Goal: Task Accomplishment & Management: Use online tool/utility

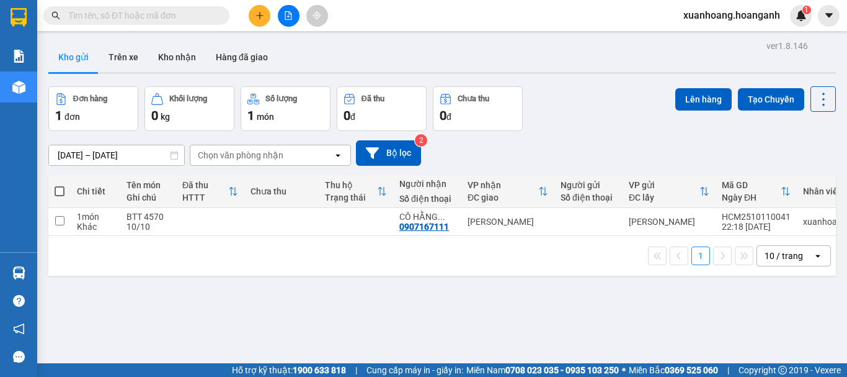
click at [58, 189] on span at bounding box center [60, 191] width 10 height 10
click at [60, 185] on input "checkbox" at bounding box center [60, 185] width 0 height 0
checkbox input "true"
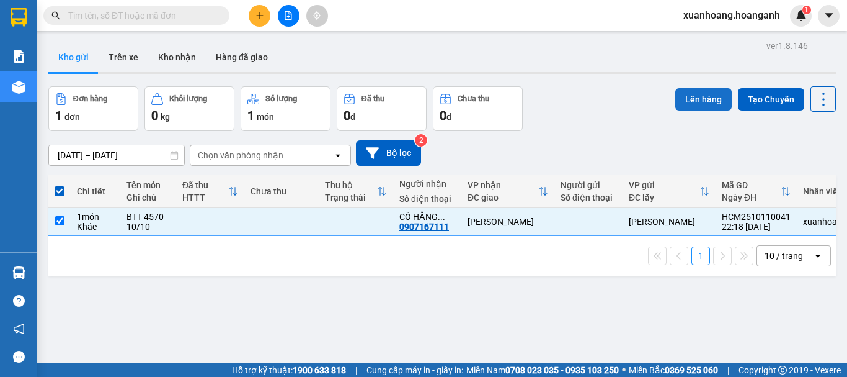
click at [677, 105] on button "Lên hàng" at bounding box center [704, 99] width 56 height 22
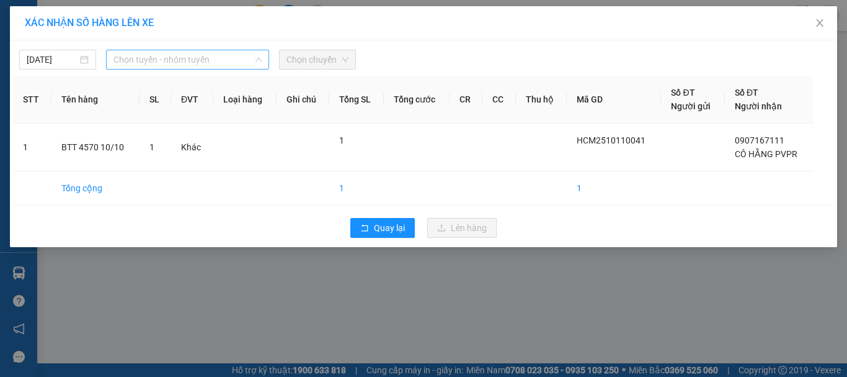
click at [166, 65] on span "Chọn tuyến - nhóm tuyến" at bounding box center [188, 59] width 148 height 19
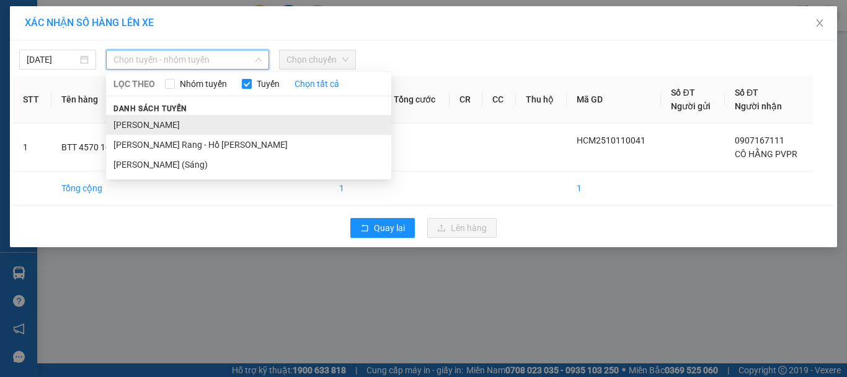
click at [166, 121] on li "Hồ Chí Minh - Phan Rang" at bounding box center [248, 125] width 285 height 20
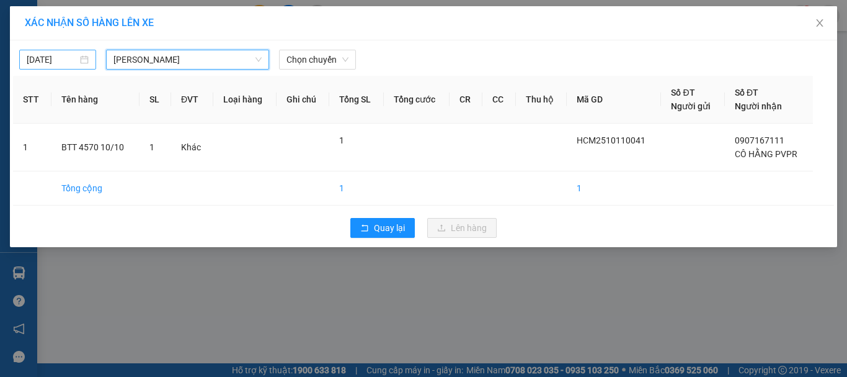
click at [48, 58] on input "12/10/2025" at bounding box center [52, 60] width 51 height 14
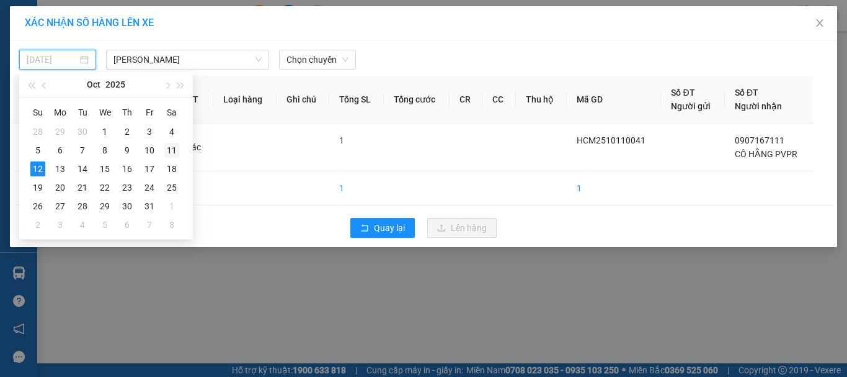
click at [168, 151] on div "11" at bounding box center [171, 150] width 15 height 15
type input "11/10/2025"
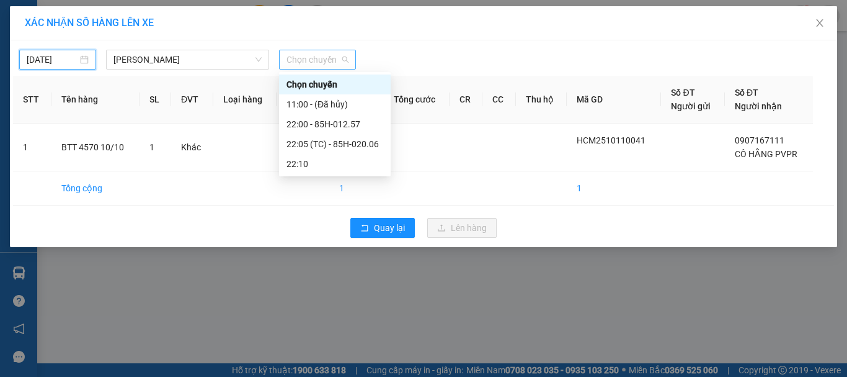
click at [307, 65] on span "Chọn chuyến" at bounding box center [318, 59] width 62 height 19
click at [328, 143] on div "22:05 (TC) - 85H-020.06" at bounding box center [335, 144] width 97 height 14
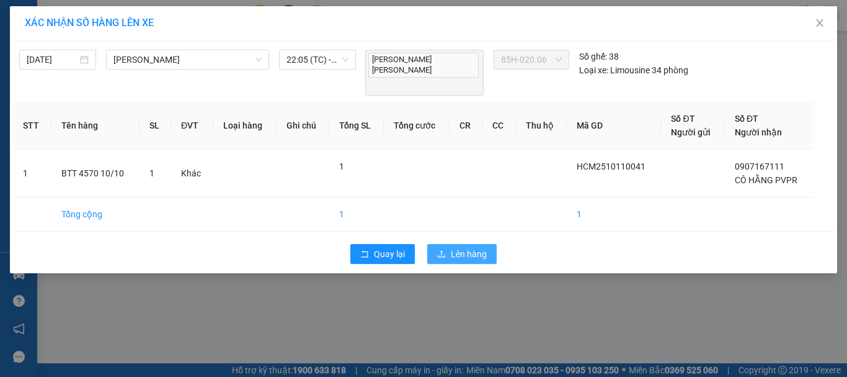
click at [444, 249] on icon "upload" at bounding box center [441, 253] width 9 height 9
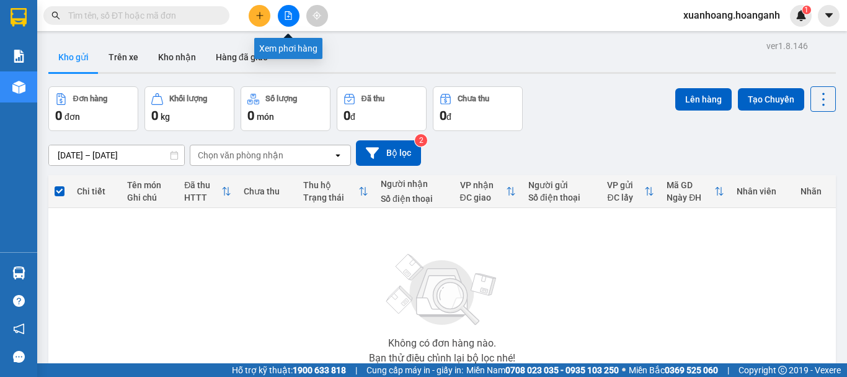
click at [286, 12] on icon "file-add" at bounding box center [288, 15] width 9 height 9
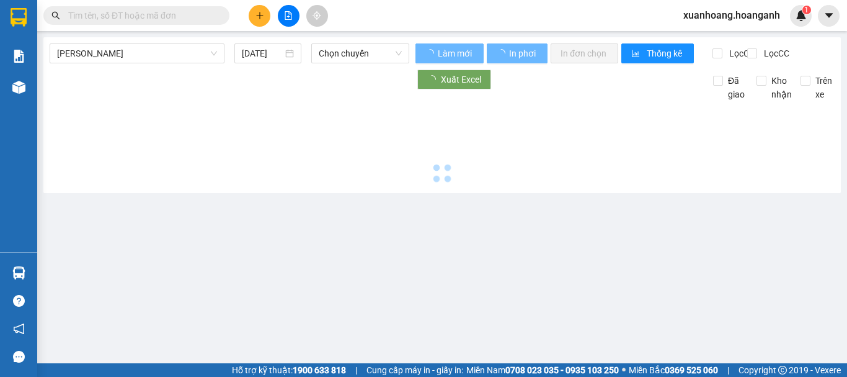
type input "12/10/2025"
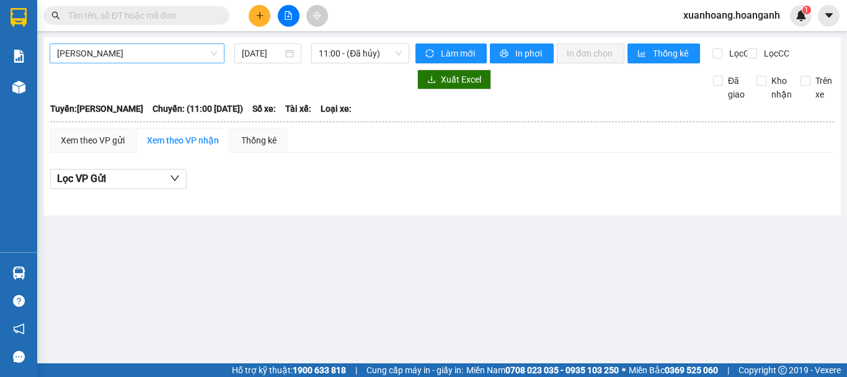
click at [167, 56] on span "Hồ Chí Minh - Phan Rang" at bounding box center [137, 53] width 160 height 19
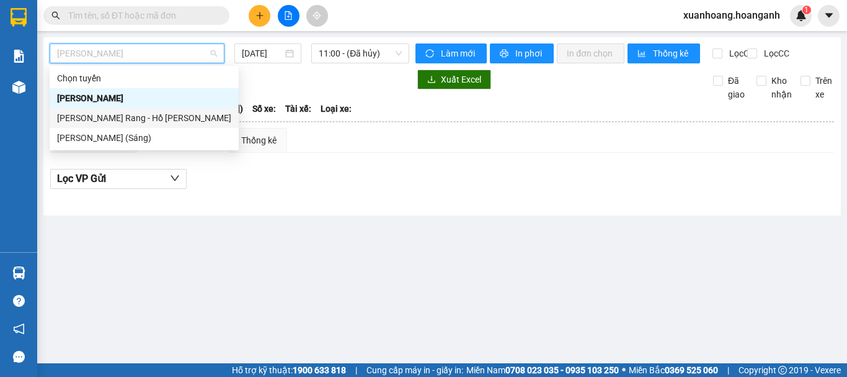
click at [160, 114] on div "Phan Rang - Hồ Chí Minh" at bounding box center [144, 118] width 174 height 14
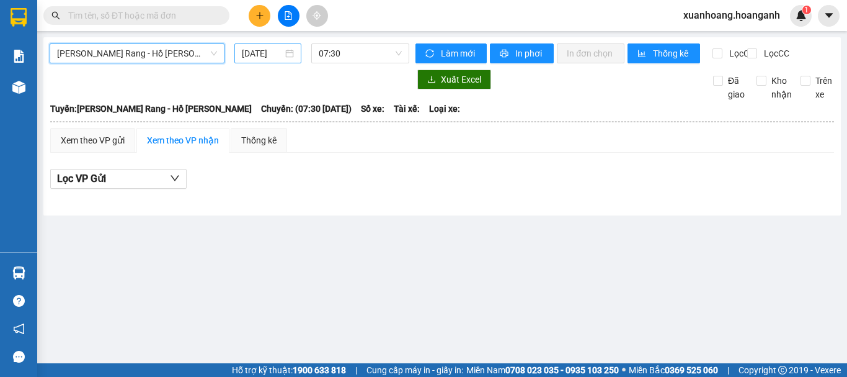
click at [266, 53] on input "12/10/2025" at bounding box center [262, 54] width 41 height 14
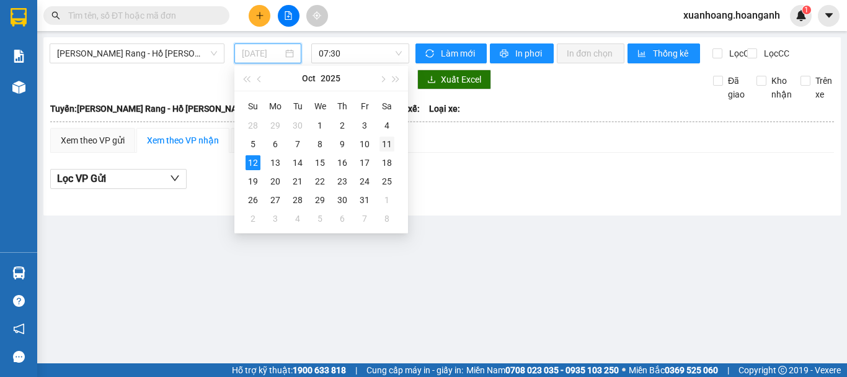
click at [381, 147] on div "11" at bounding box center [387, 143] width 15 height 15
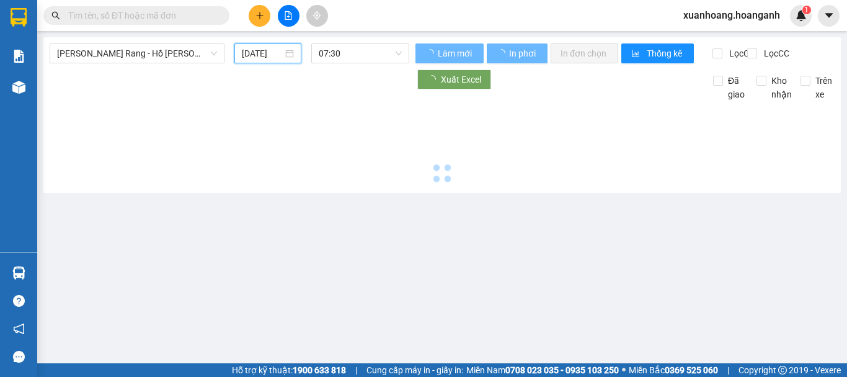
type input "11/10/2025"
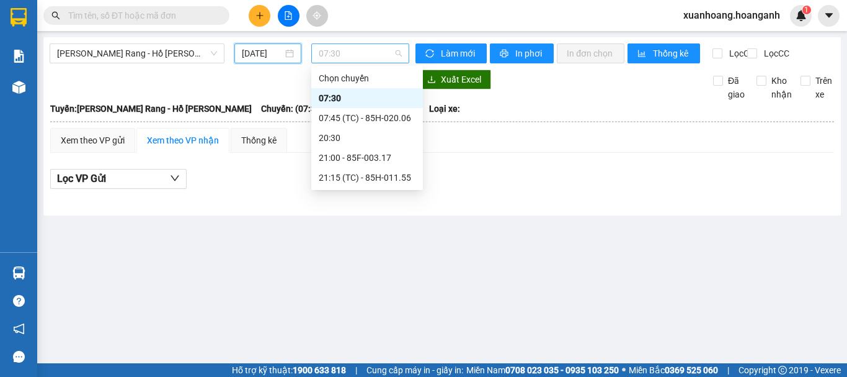
click at [358, 47] on span "07:30" at bounding box center [360, 53] width 83 height 19
click at [350, 120] on div "07:45 (TC) - 85H-020.06" at bounding box center [367, 118] width 97 height 14
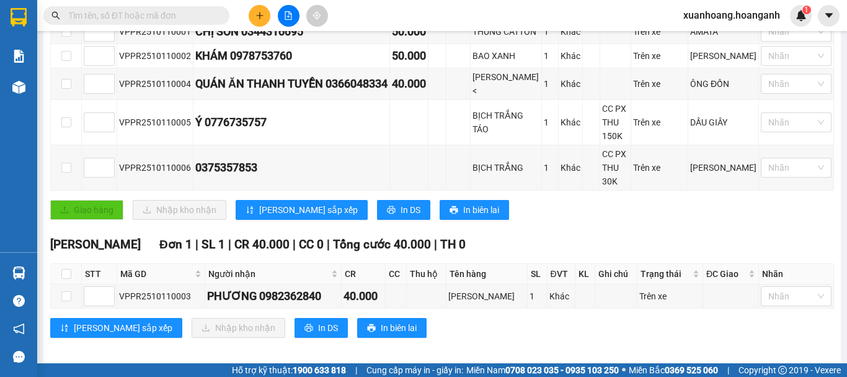
scroll to position [78, 0]
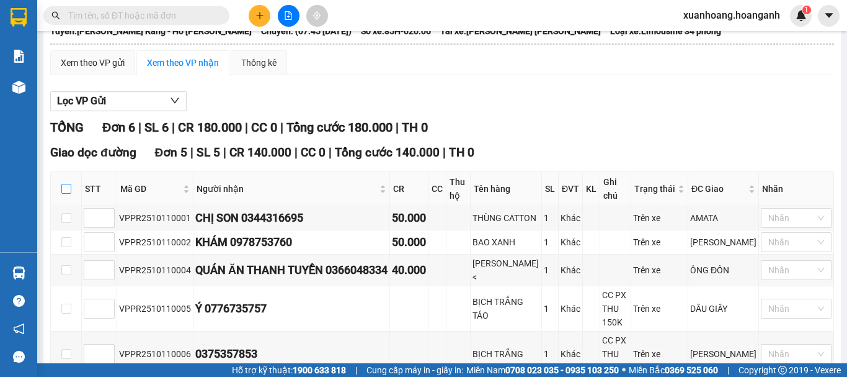
click at [66, 194] on input "checkbox" at bounding box center [66, 189] width 10 height 10
checkbox input "true"
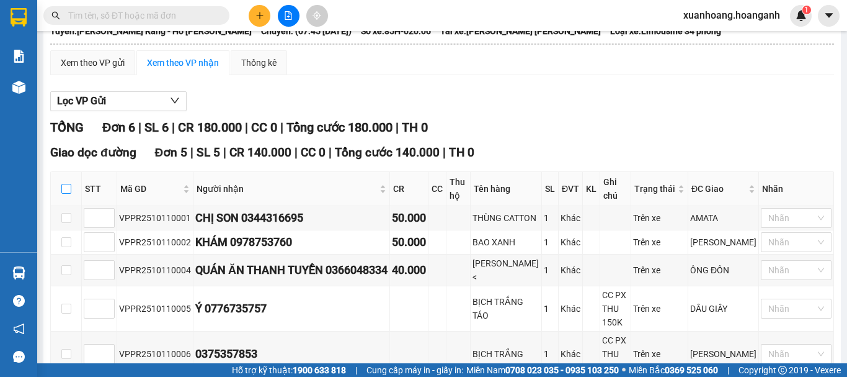
checkbox input "true"
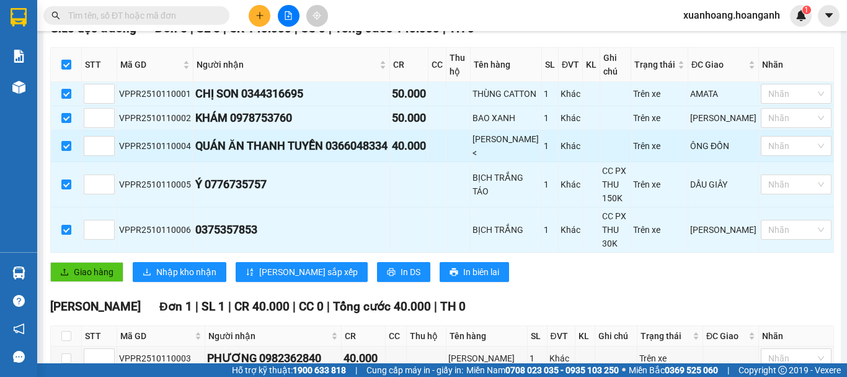
scroll to position [264, 0]
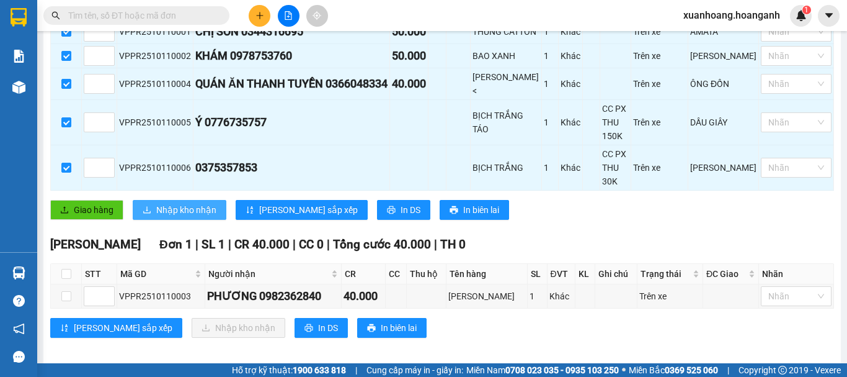
click at [191, 203] on span "Nhập kho nhận" at bounding box center [186, 210] width 60 height 14
checkbox input "false"
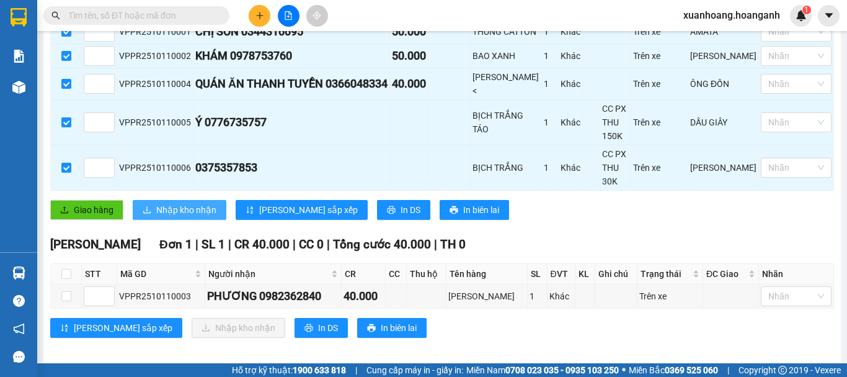
checkbox input "false"
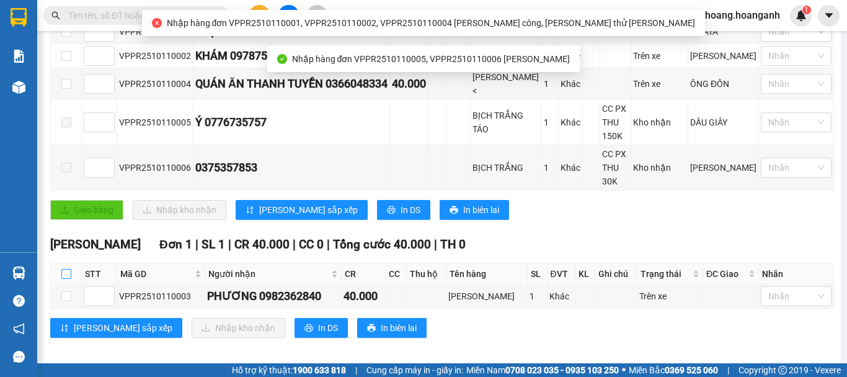
click at [68, 269] on input "checkbox" at bounding box center [66, 274] width 10 height 10
checkbox input "true"
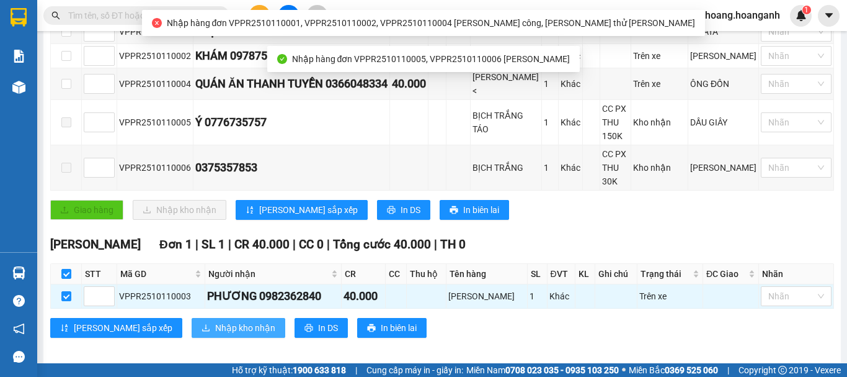
click at [215, 321] on span "Nhập kho nhận" at bounding box center [245, 328] width 60 height 14
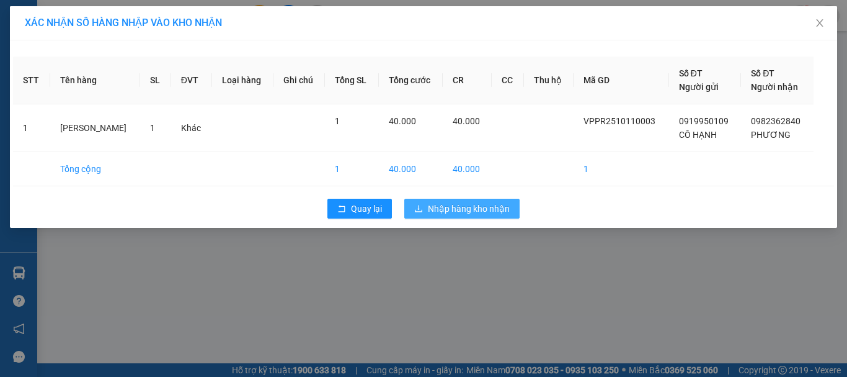
click at [484, 208] on span "Nhập hàng kho nhận" at bounding box center [469, 209] width 82 height 14
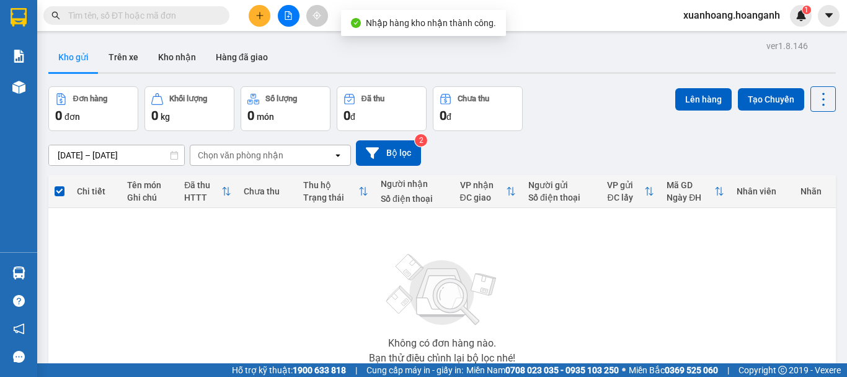
click at [288, 20] on button at bounding box center [289, 16] width 22 height 22
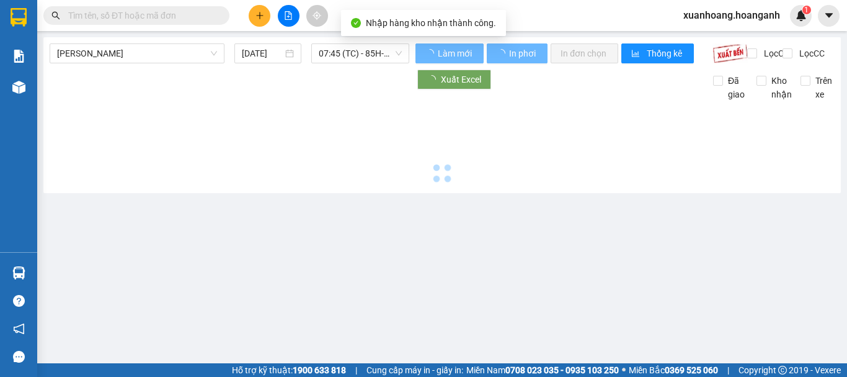
type input "12/10/2025"
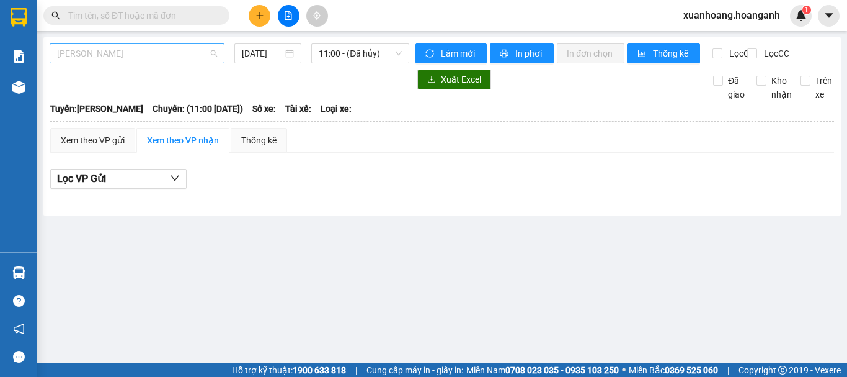
click at [164, 47] on span "Hồ Chí Minh - Phan Rang" at bounding box center [137, 53] width 160 height 19
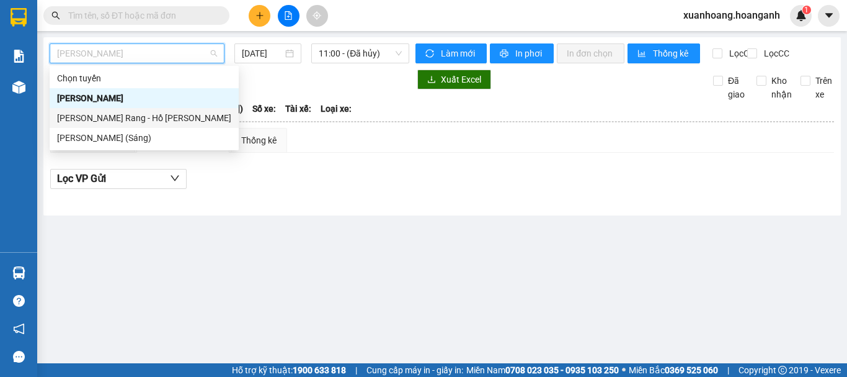
click at [146, 118] on div "Phan Rang - Hồ Chí Minh" at bounding box center [144, 118] width 174 height 14
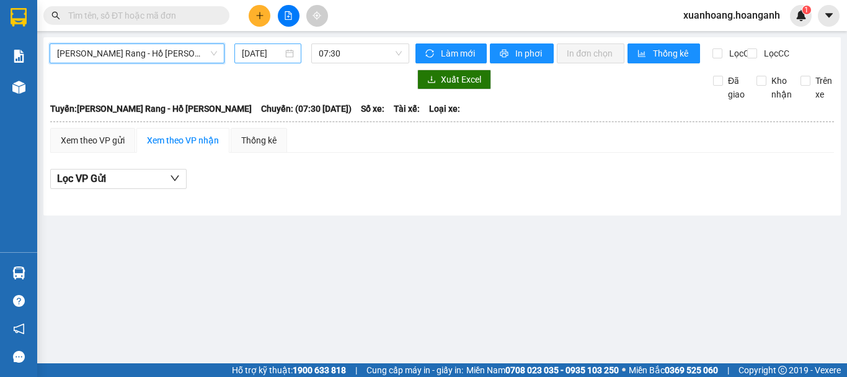
click at [257, 58] on input "12/10/2025" at bounding box center [262, 54] width 41 height 14
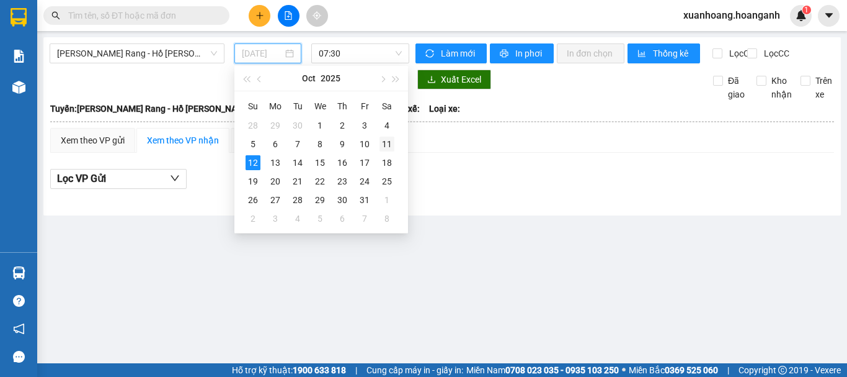
click at [388, 144] on div "11" at bounding box center [387, 143] width 15 height 15
type input "11/10/2025"
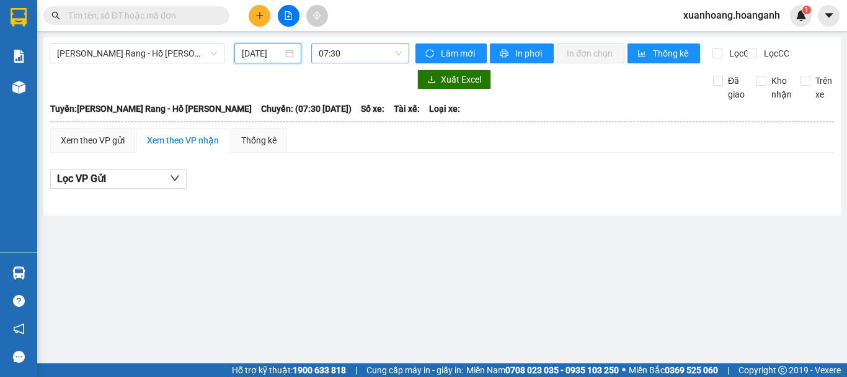
click at [329, 53] on span "07:30" at bounding box center [360, 53] width 83 height 19
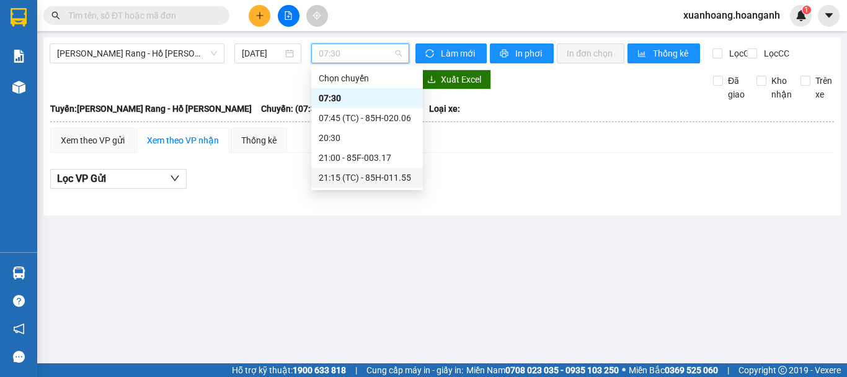
click at [368, 178] on div "21:15 (TC) - 85H-011.55" at bounding box center [367, 178] width 97 height 14
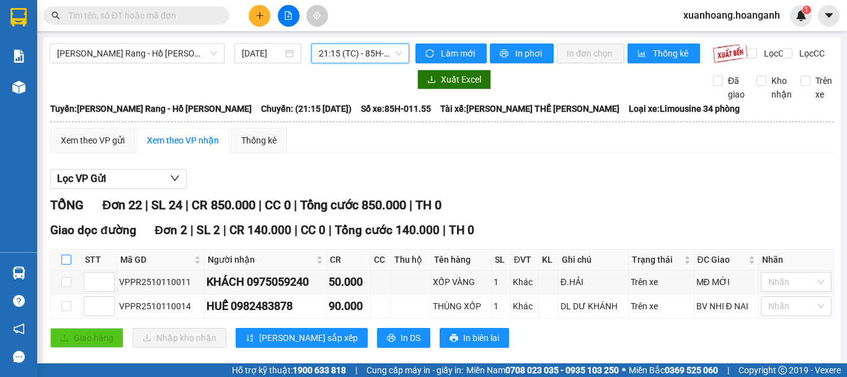
click at [66, 264] on input "checkbox" at bounding box center [66, 259] width 10 height 10
checkbox input "true"
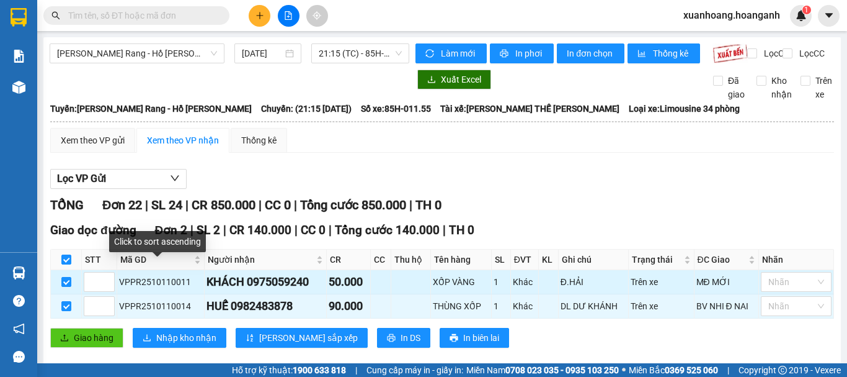
scroll to position [62, 0]
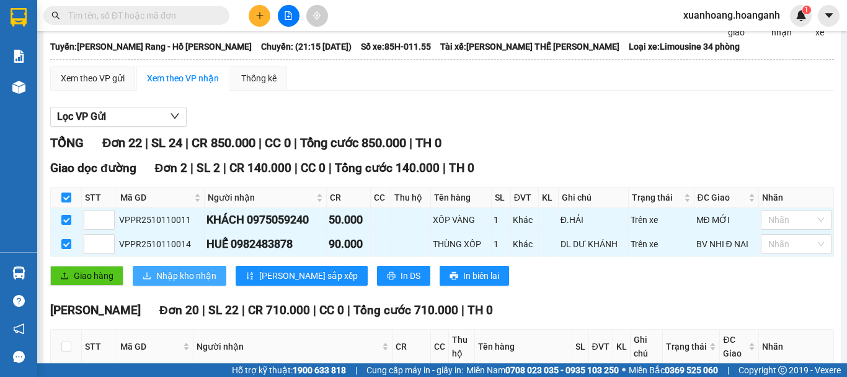
click at [190, 282] on span "Nhập kho nhận" at bounding box center [186, 276] width 60 height 14
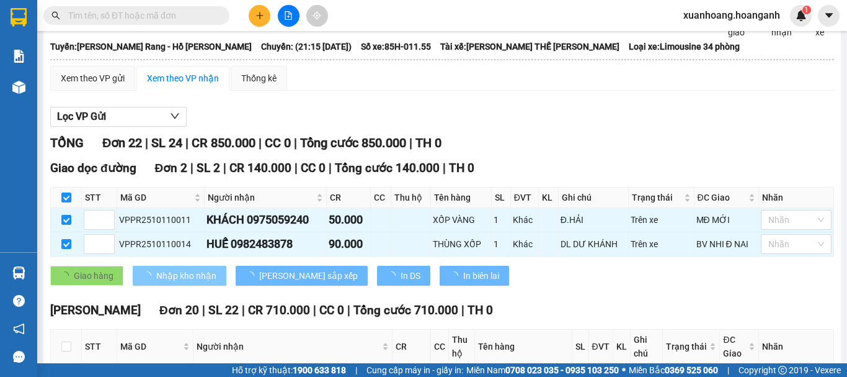
checkbox input "false"
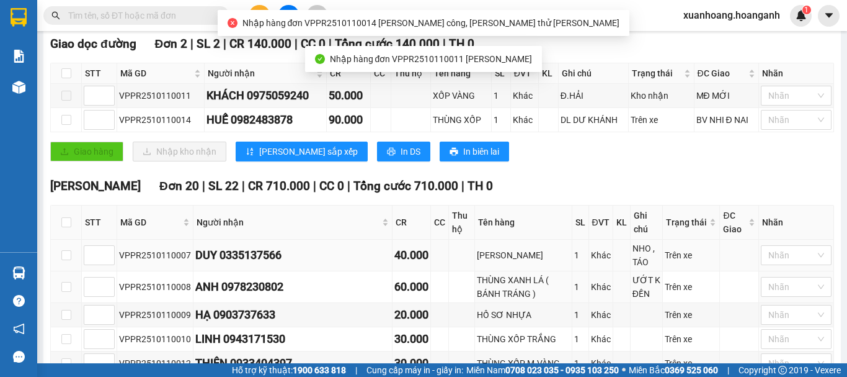
scroll to position [248, 0]
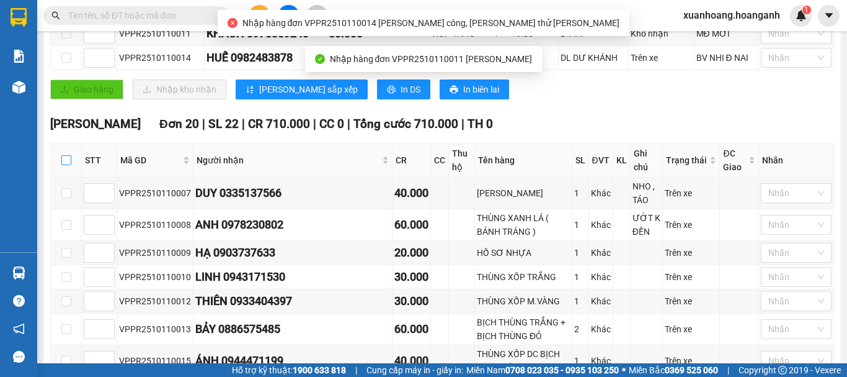
click at [68, 165] on input "checkbox" at bounding box center [66, 160] width 10 height 10
checkbox input "true"
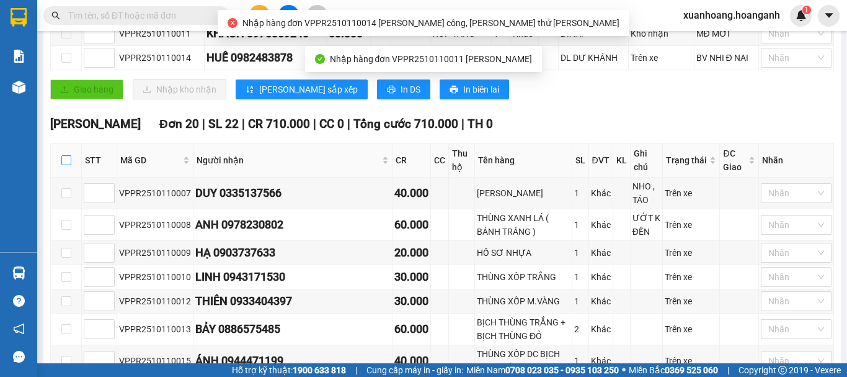
checkbox input "true"
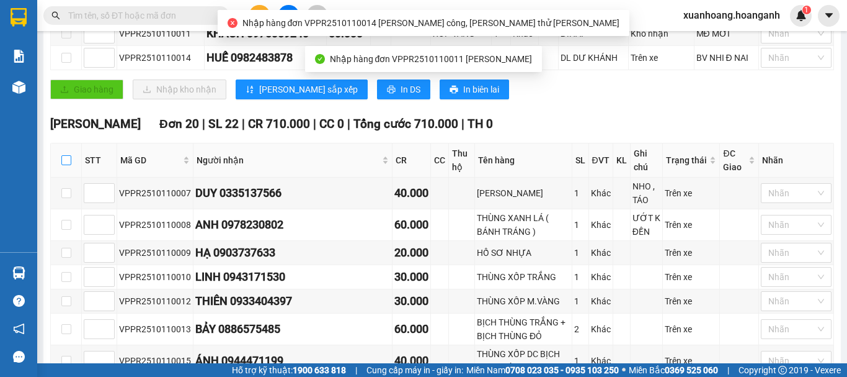
checkbox input "true"
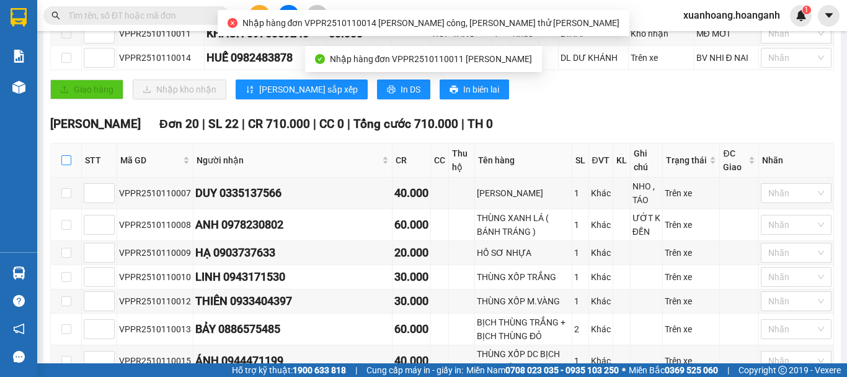
checkbox input "true"
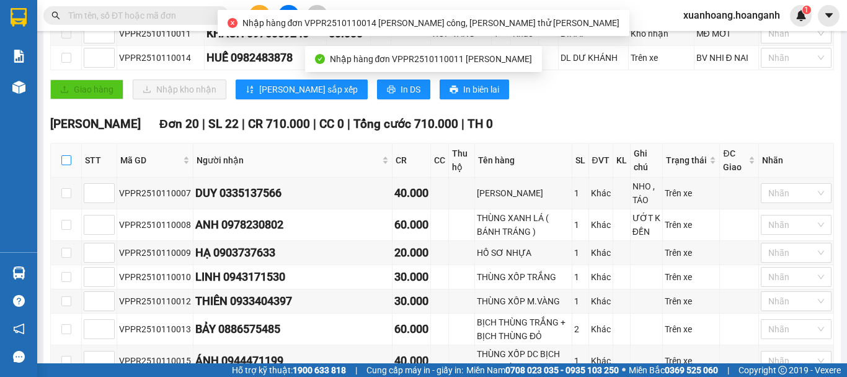
checkbox input "true"
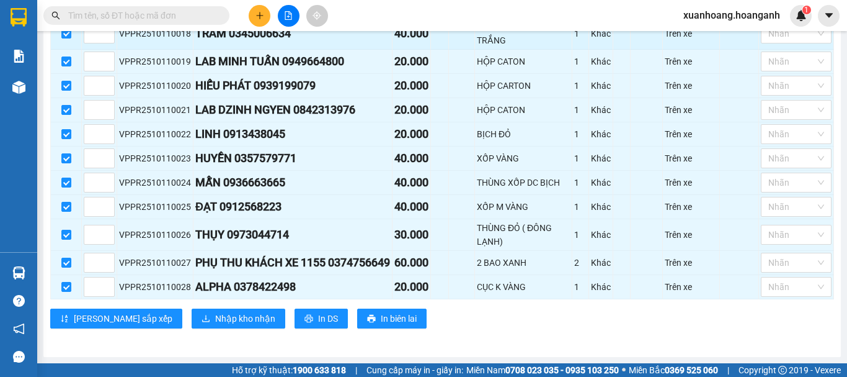
scroll to position [688, 0]
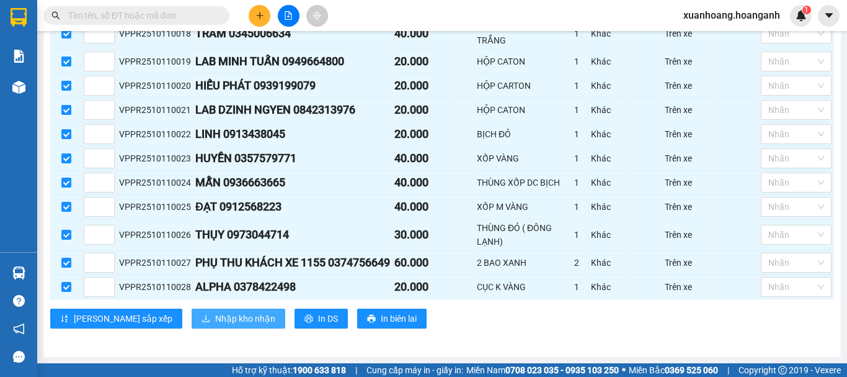
click at [215, 319] on span "Nhập kho nhận" at bounding box center [245, 318] width 60 height 14
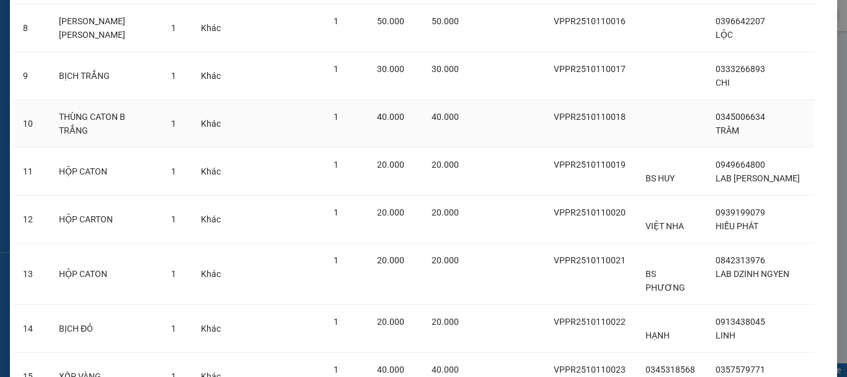
scroll to position [801, 0]
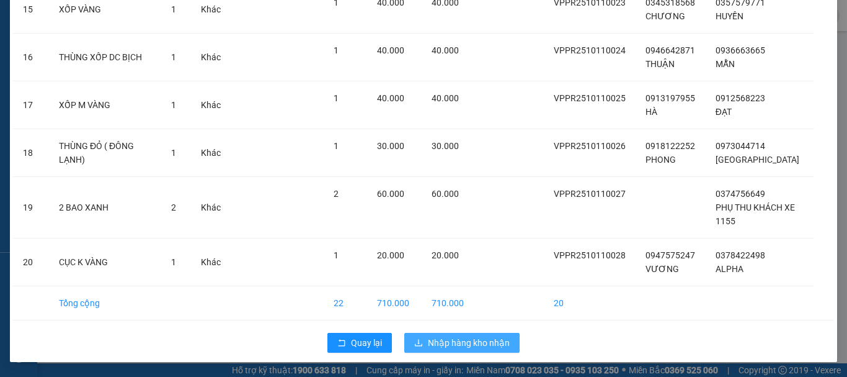
click at [455, 338] on span "Nhập hàng kho nhận" at bounding box center [469, 343] width 82 height 14
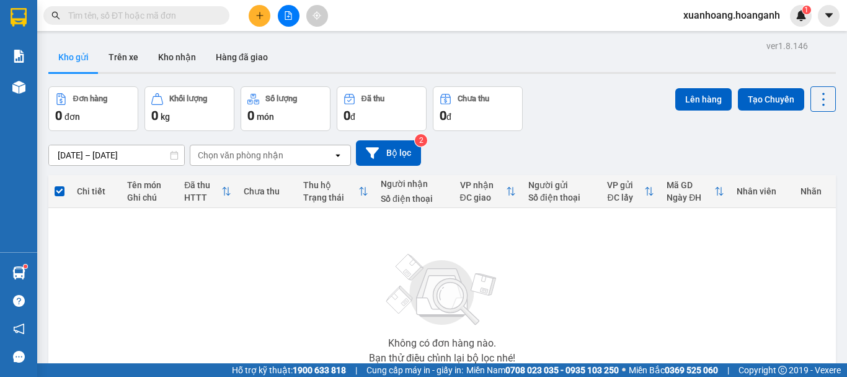
click at [744, 17] on span "xuanhoang.hoanganh" at bounding box center [732, 15] width 117 height 16
click at [737, 43] on span "Đăng xuất" at bounding box center [737, 39] width 91 height 14
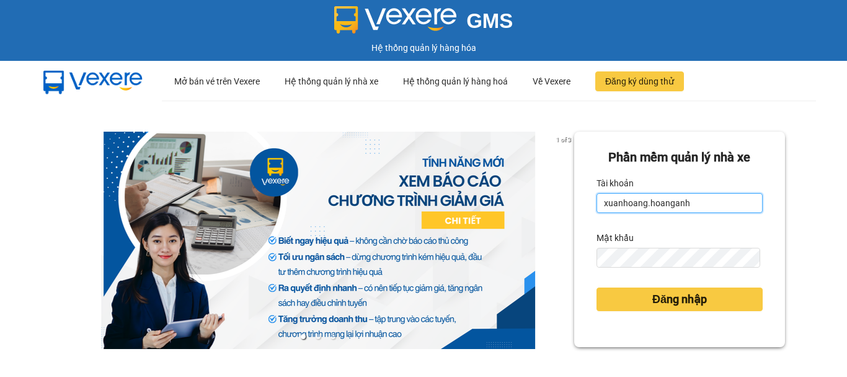
click at [694, 209] on input "xuanhoang.hoanganh" at bounding box center [680, 203] width 166 height 20
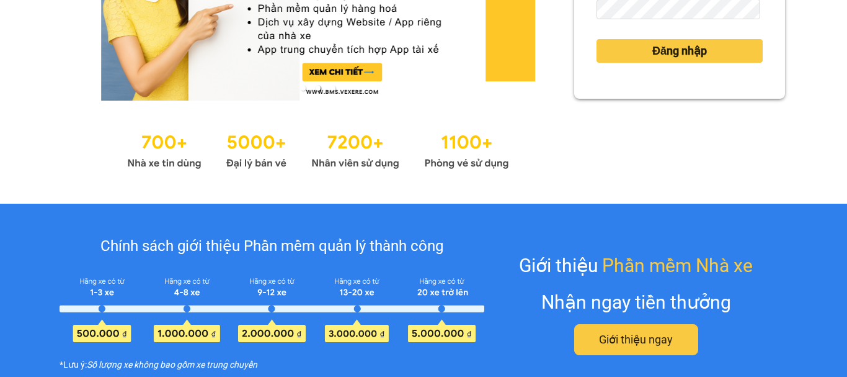
scroll to position [62, 0]
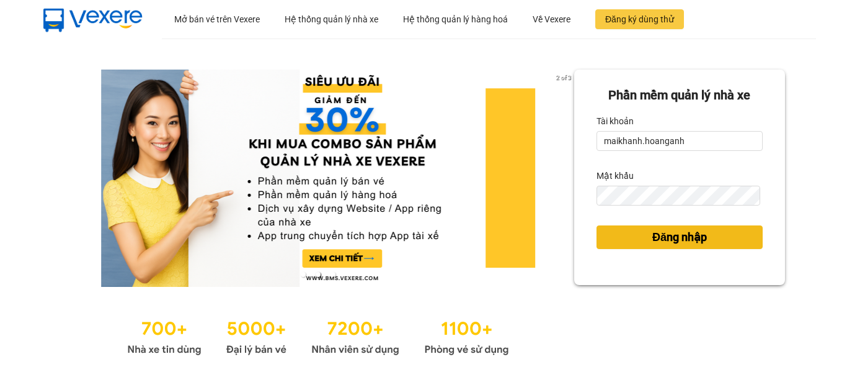
type input "xuanhoang.hoanganh"
click at [712, 233] on button "Đăng nhập" at bounding box center [680, 237] width 166 height 24
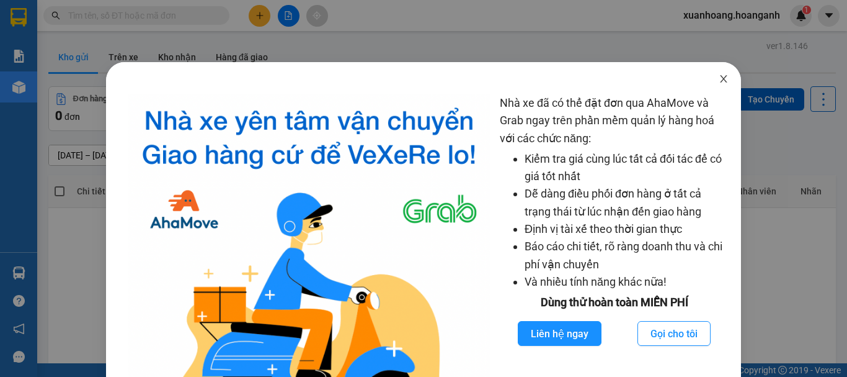
click at [719, 80] on icon "close" at bounding box center [724, 79] width 10 height 10
